Goal: Information Seeking & Learning: Learn about a topic

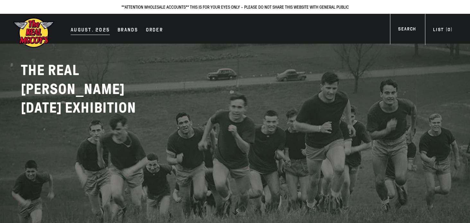
click at [87, 30] on div "AUGUST. 2025" at bounding box center [90, 30] width 39 height 9
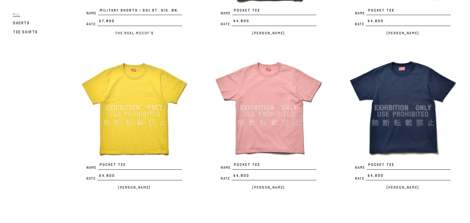
scroll to position [1230, 0]
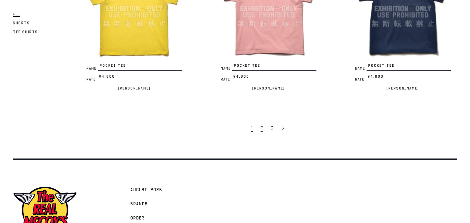
click at [262, 125] on span "2" at bounding box center [261, 128] width 3 height 6
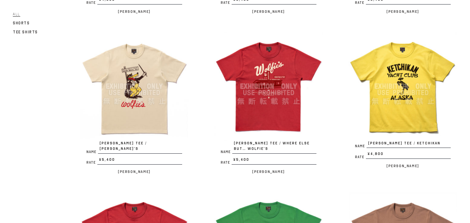
scroll to position [215, 0]
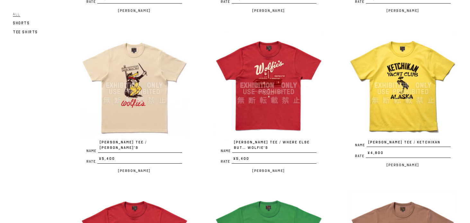
click at [65, 123] on div "Name JOE MCCOY TEE / WOLFIE’S Rate ¥5,400 / Joe McCoy" at bounding box center [121, 106] width 134 height 150
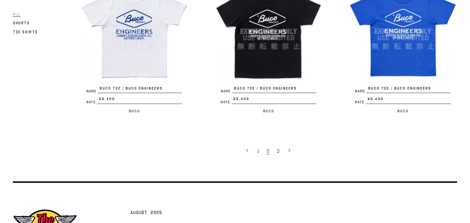
scroll to position [1267, 0]
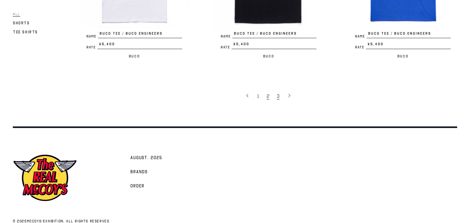
click at [278, 93] on span "3" at bounding box center [278, 96] width 3 height 6
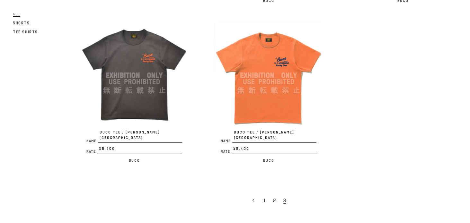
scroll to position [398, 0]
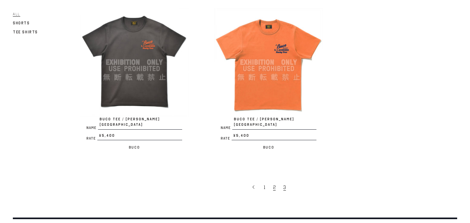
click at [274, 184] on span "2" at bounding box center [274, 187] width 3 height 6
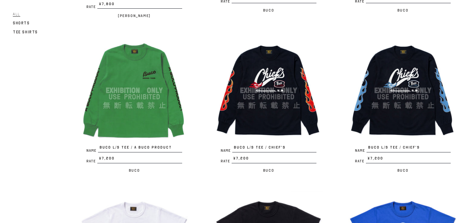
scroll to position [999, 0]
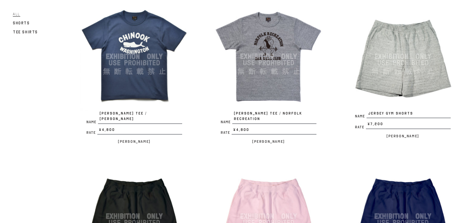
scroll to position [568, 0]
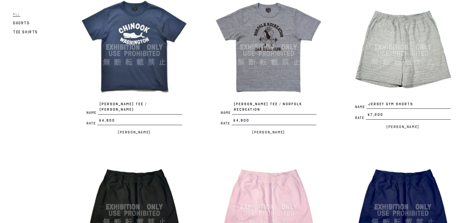
click at [289, 40] on img at bounding box center [268, 47] width 108 height 108
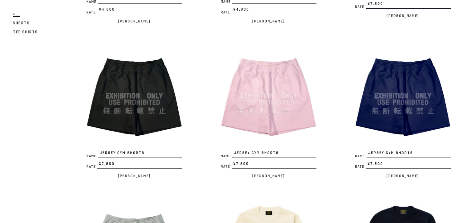
scroll to position [763, 0]
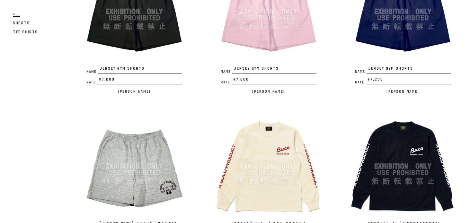
click at [163, 178] on img at bounding box center [134, 166] width 108 height 108
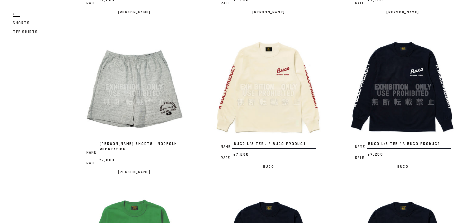
scroll to position [845, 0]
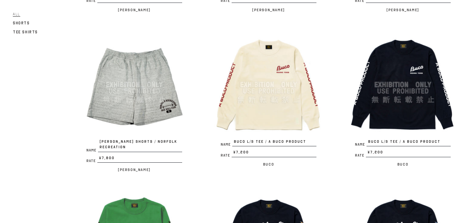
click at [155, 98] on img at bounding box center [134, 84] width 108 height 108
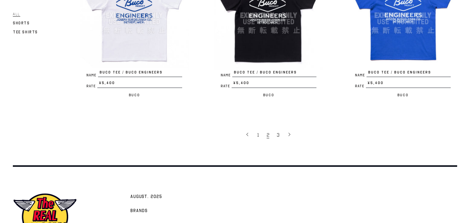
scroll to position [1275, 0]
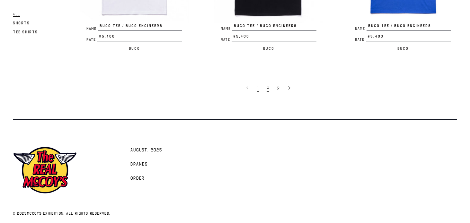
click at [258, 85] on span "1" at bounding box center [258, 88] width 2 height 6
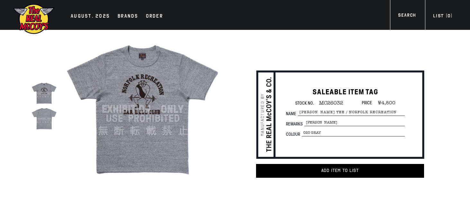
click at [143, 89] on img at bounding box center [143, 109] width 156 height 156
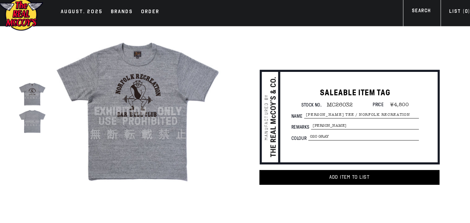
click at [150, 125] on img at bounding box center [143, 109] width 156 height 156
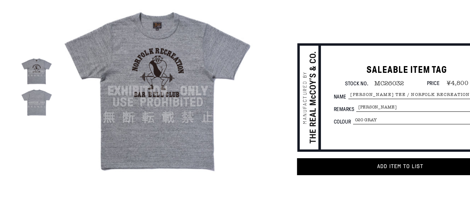
click at [48, 126] on img at bounding box center [43, 118] width 25 height 25
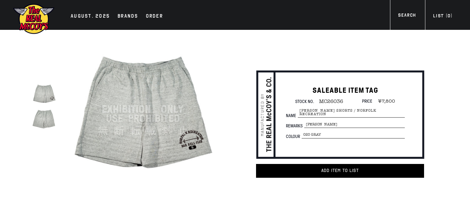
click at [54, 125] on img at bounding box center [43, 118] width 25 height 25
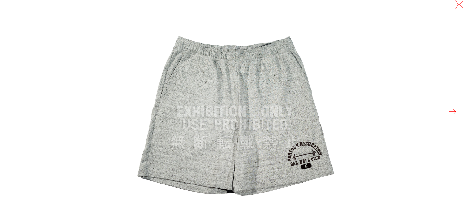
click at [462, 7] on button at bounding box center [458, 4] width 9 height 9
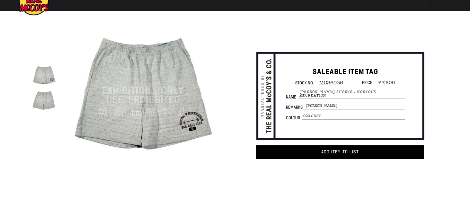
scroll to position [18, 0]
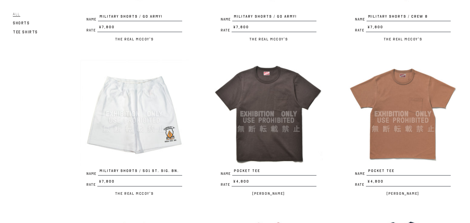
scroll to position [980, 0]
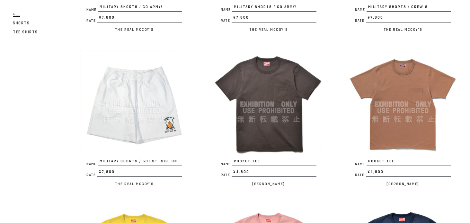
click at [262, 76] on img at bounding box center [268, 104] width 108 height 108
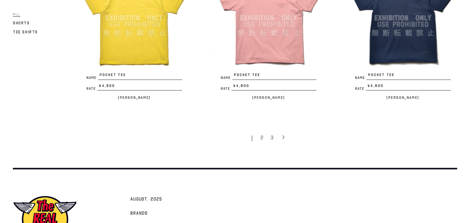
scroll to position [1225, 0]
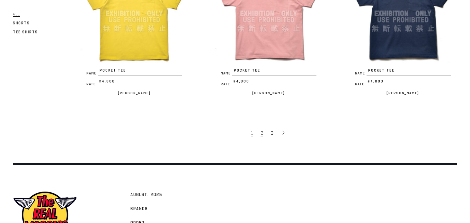
click at [261, 130] on span "2" at bounding box center [261, 133] width 3 height 6
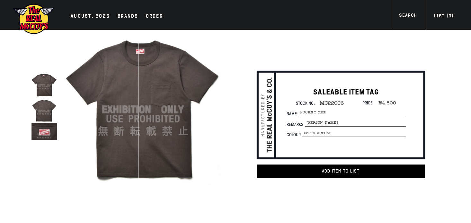
click at [339, 103] on span "MC22006" at bounding box center [329, 103] width 29 height 6
copy span "MC22006"
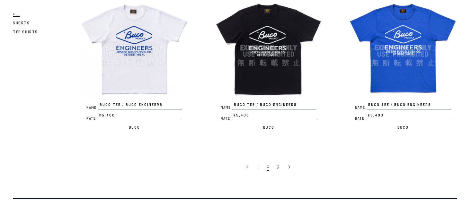
scroll to position [1198, 0]
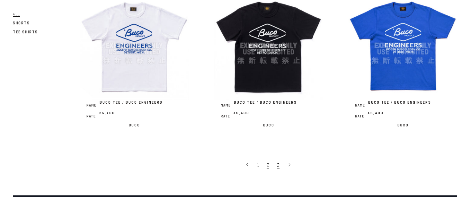
click at [277, 162] on span "3" at bounding box center [278, 165] width 3 height 6
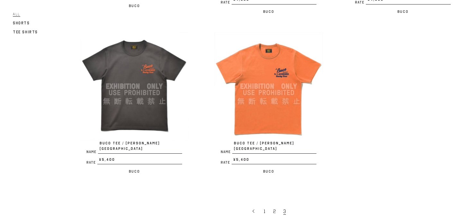
scroll to position [379, 0]
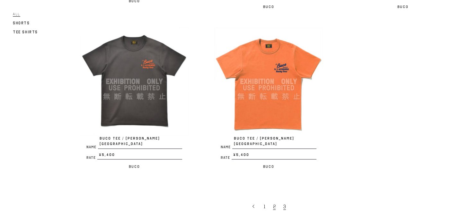
click at [272, 200] on link "2" at bounding box center [275, 206] width 10 height 13
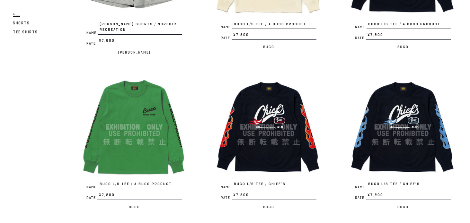
scroll to position [964, 0]
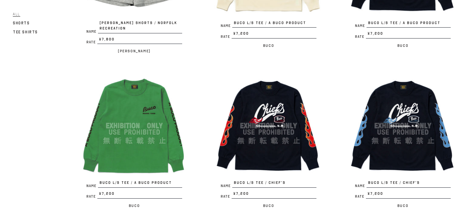
click at [268, 142] on img at bounding box center [268, 126] width 108 height 108
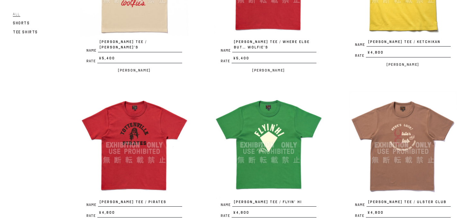
scroll to position [357, 0]
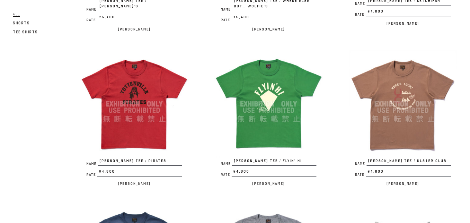
click at [404, 108] on img at bounding box center [402, 104] width 108 height 108
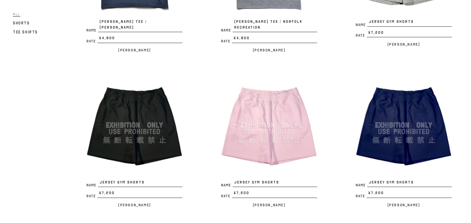
scroll to position [577, 0]
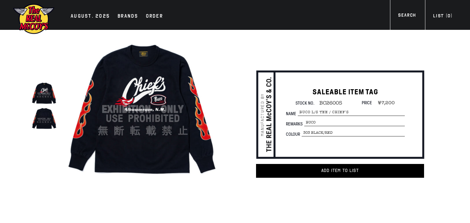
click at [39, 126] on img at bounding box center [43, 118] width 25 height 25
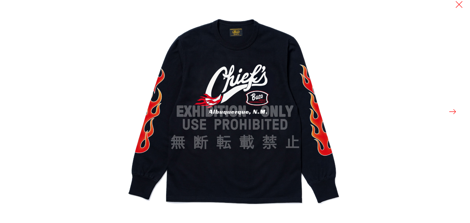
click at [457, 109] on div at bounding box center [358, 111] width 470 height 223
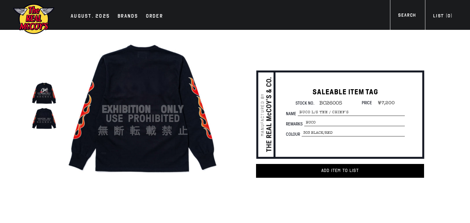
click at [38, 93] on img at bounding box center [43, 93] width 25 height 25
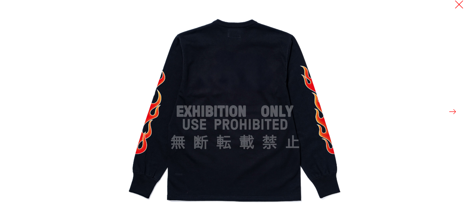
click at [460, 7] on button at bounding box center [458, 4] width 9 height 9
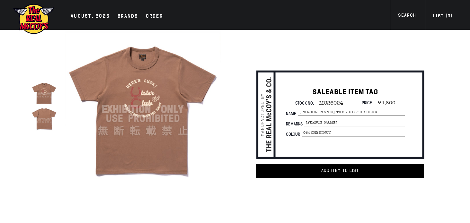
click at [42, 96] on img at bounding box center [43, 93] width 25 height 25
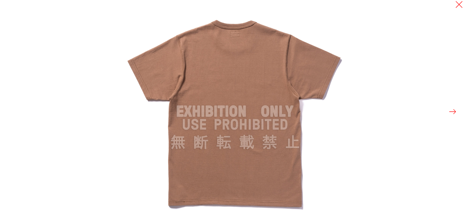
click at [454, 112] on button at bounding box center [452, 111] width 9 height 9
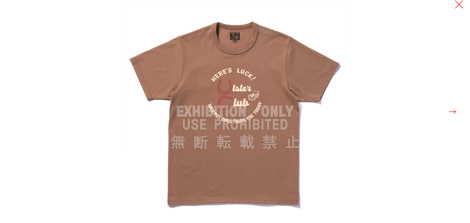
click at [456, 6] on button at bounding box center [458, 4] width 9 height 9
